Goal: Communication & Community: Answer question/provide support

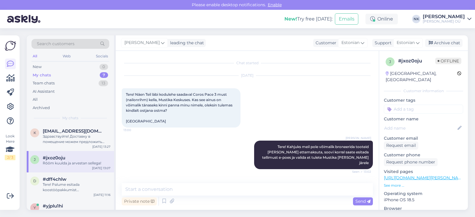
scroll to position [74, 0]
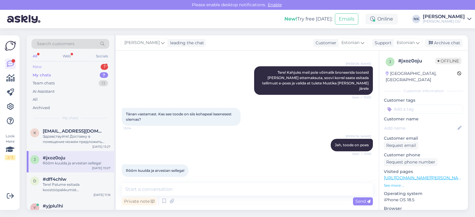
click at [51, 65] on div "New 1" at bounding box center [70, 67] width 78 height 8
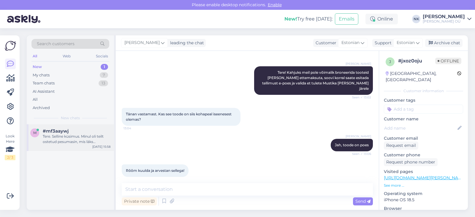
click at [36, 134] on span "m" at bounding box center [34, 132] width 3 height 4
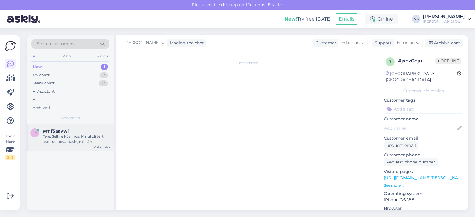
scroll to position [0, 0]
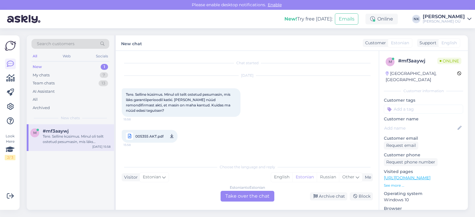
click at [249, 199] on div "Estonian to Estonian Take over the chat" at bounding box center [248, 196] width 54 height 11
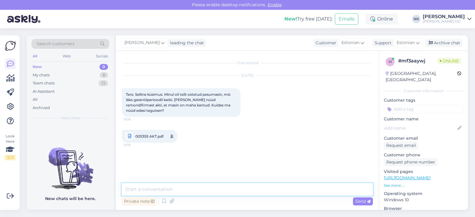
click at [188, 188] on textarea at bounding box center [247, 189] width 251 height 12
click at [188, 188] on textarea "Еук" at bounding box center [247, 189] width 251 height 12
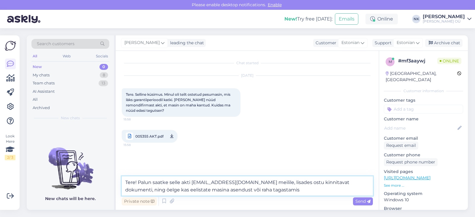
type textarea "Tere! Palun saatke selle akti [EMAIL_ADDRESS][DOMAIN_NAME] meilile, lisades ost…"
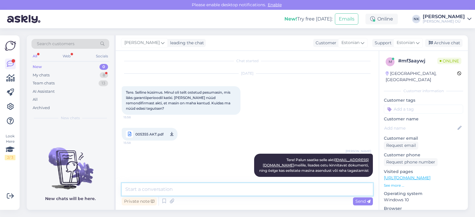
scroll to position [44, 0]
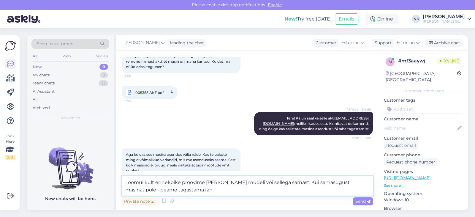
type textarea "Loomulikult ennekõike proovime [PERSON_NAME] mudeli või sellega sarnast. Kui sa…"
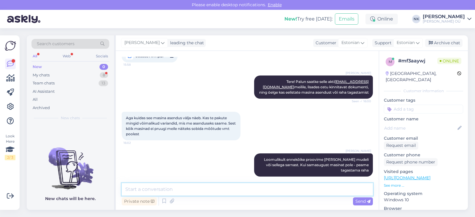
scroll to position [105, 0]
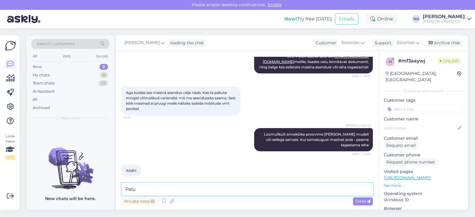
type textarea "Palun"
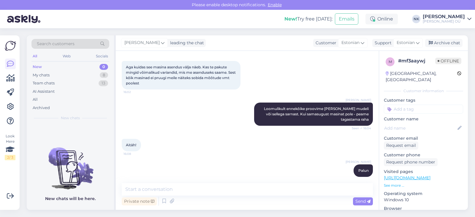
click at [200, 96] on div "[PERSON_NAME] Loomulikult ennekõike proovime [PERSON_NAME] mudeli või sellega s…" at bounding box center [247, 114] width 251 height 36
